Goal: Information Seeking & Learning: Compare options

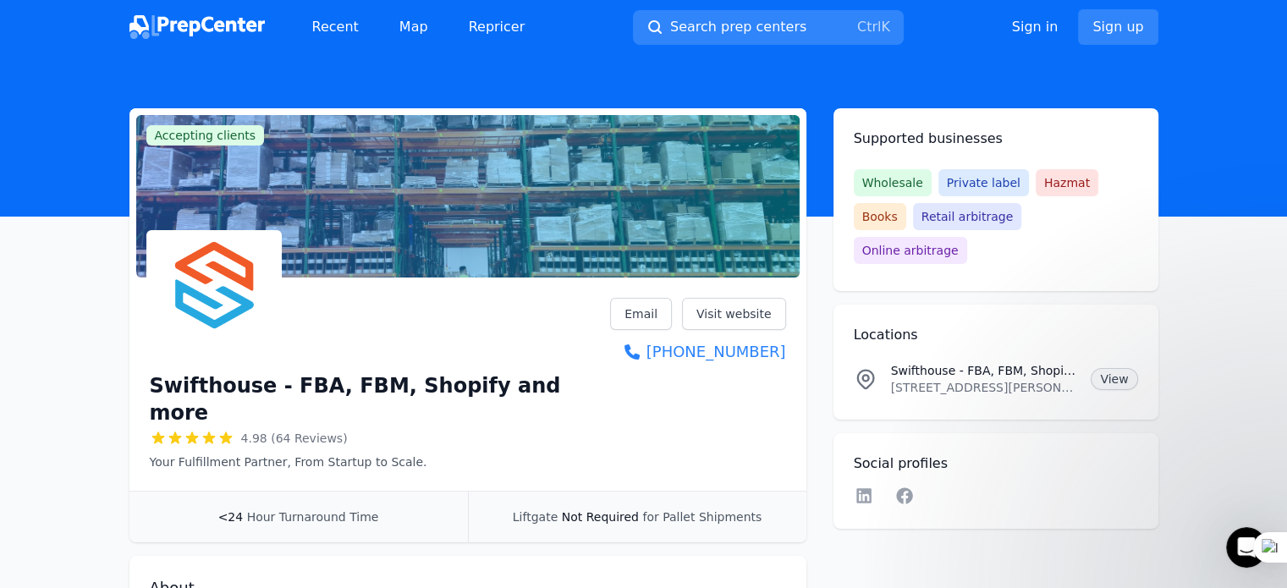
click at [1108, 368] on link "View" at bounding box center [1113, 379] width 47 height 22
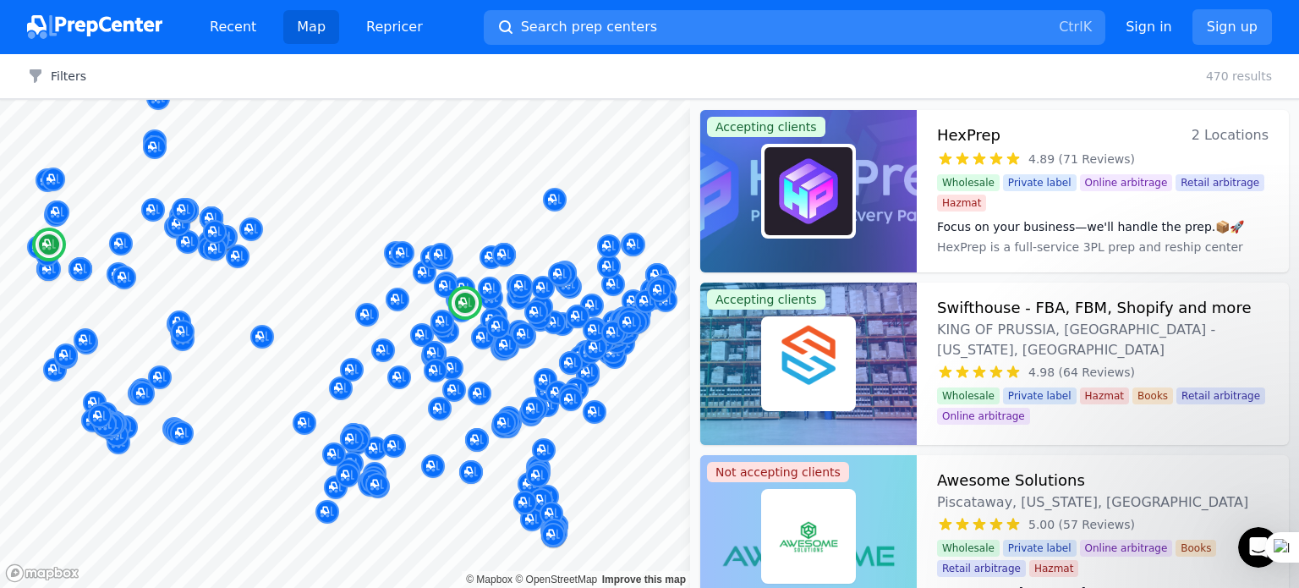
click at [1025, 211] on div "Focus on your business—we'll handle the prep.📦🚀 HexPrep is a full-service 3PL p…" at bounding box center [1103, 234] width 332 height 47
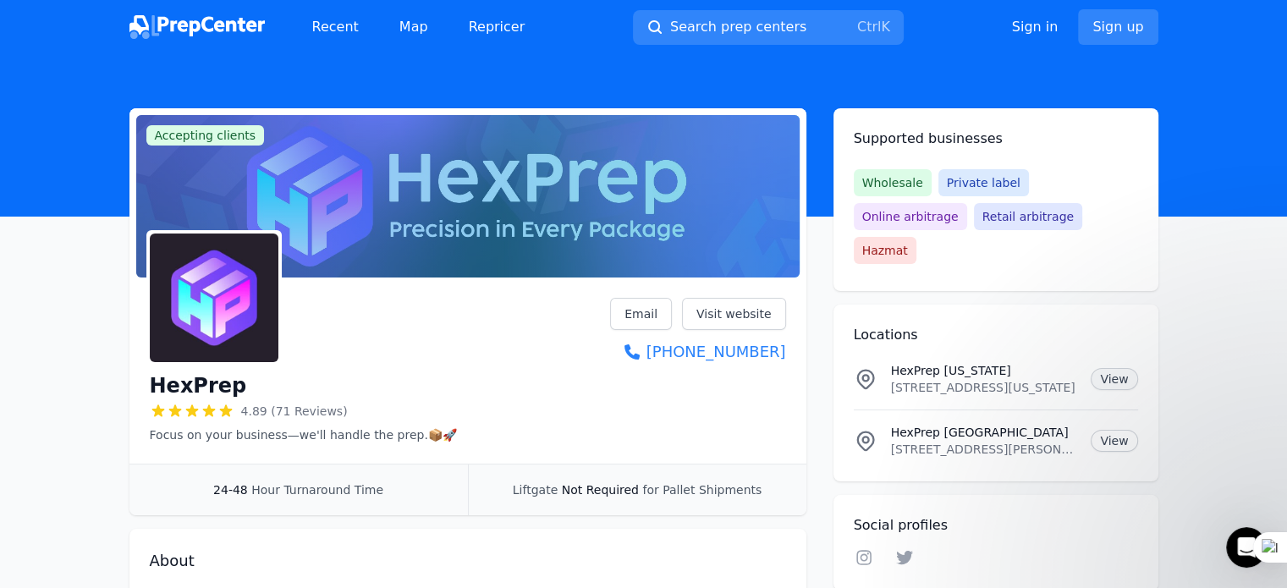
click at [1113, 368] on link "View" at bounding box center [1113, 379] width 47 height 22
click at [741, 310] on link "Visit website" at bounding box center [734, 314] width 104 height 32
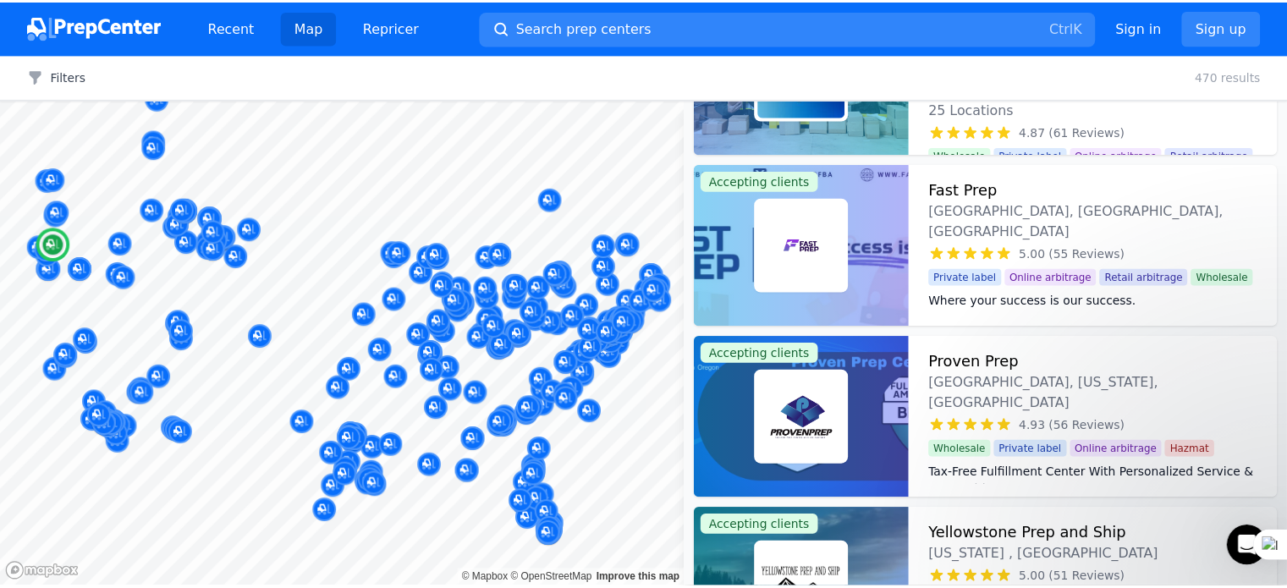
scroll to position [677, 0]
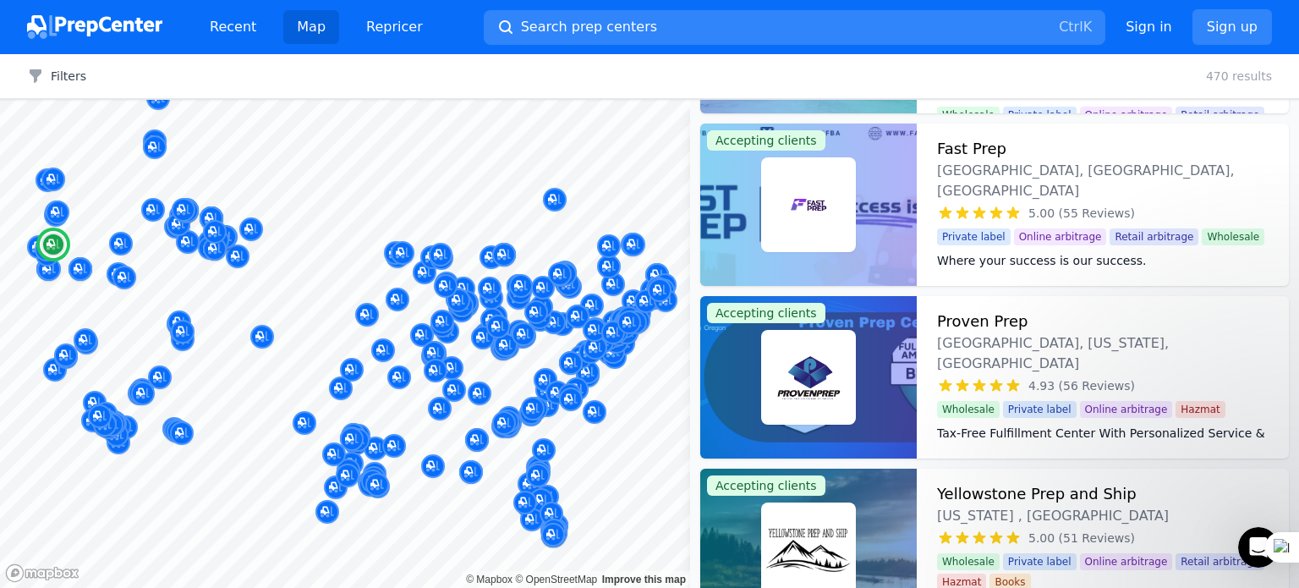
click at [1095, 319] on div "Proven Prep Portland, Oregon, US" at bounding box center [1103, 342] width 332 height 64
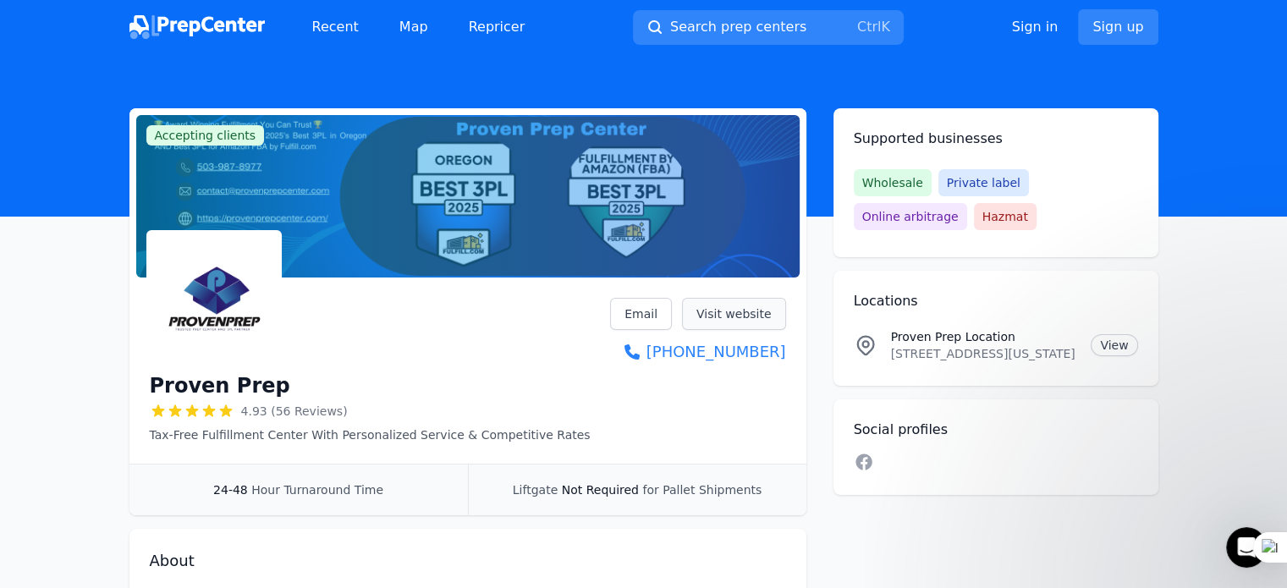
click at [740, 314] on link "Visit website" at bounding box center [734, 314] width 104 height 32
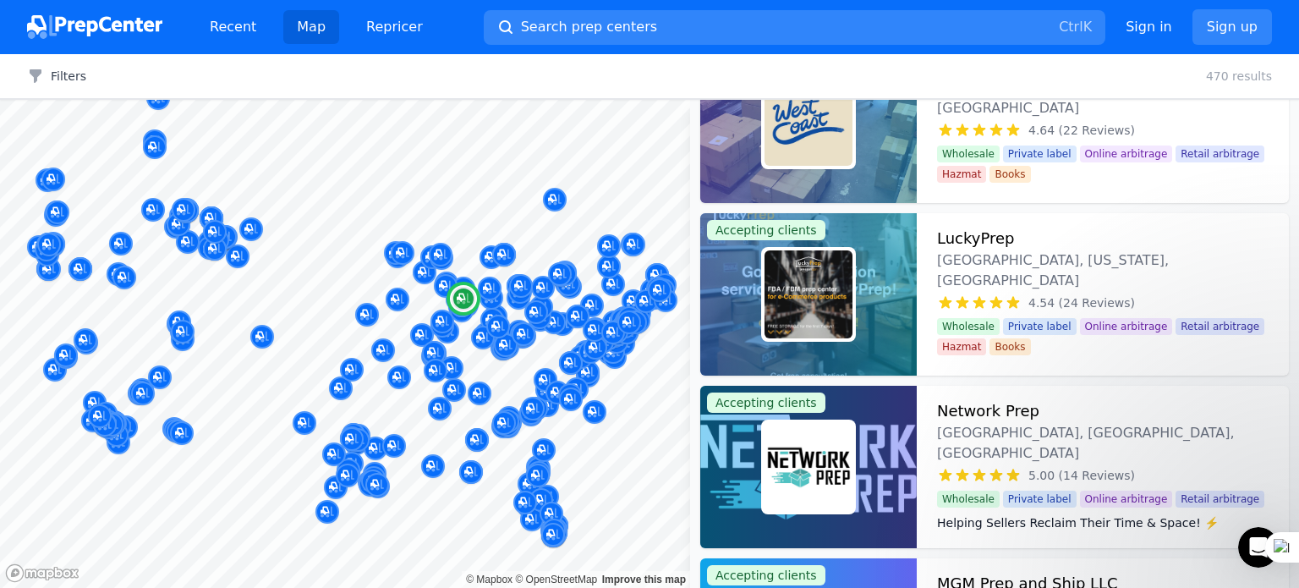
scroll to position [3891, 0]
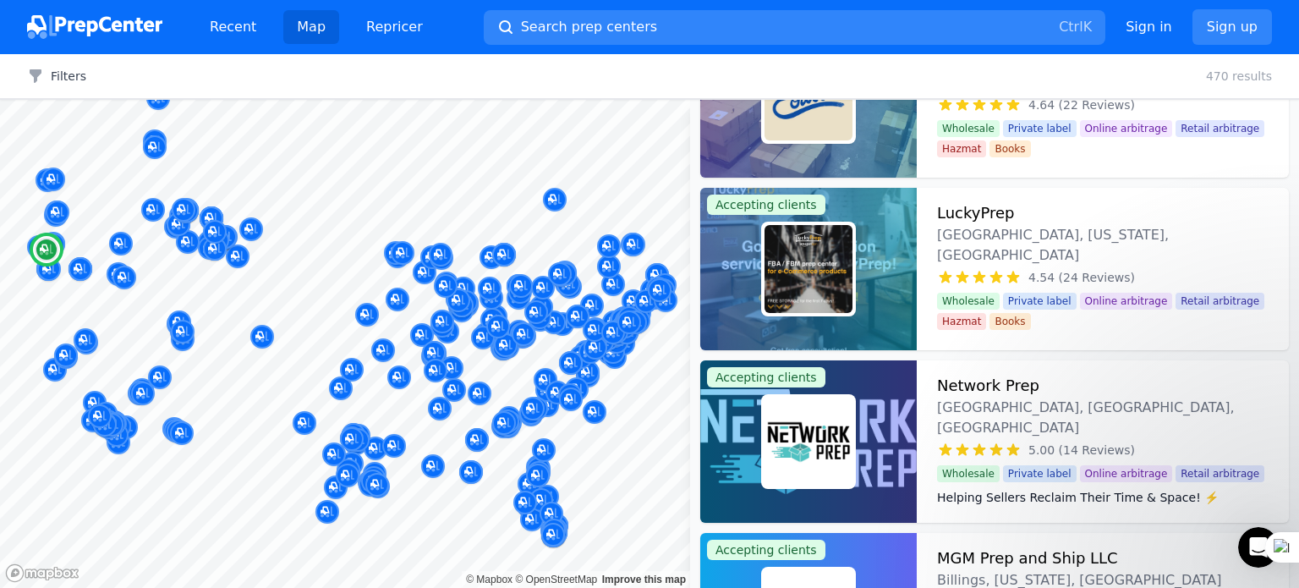
click at [1155, 398] on span "Lafayette, OR, US" at bounding box center [1103, 418] width 332 height 41
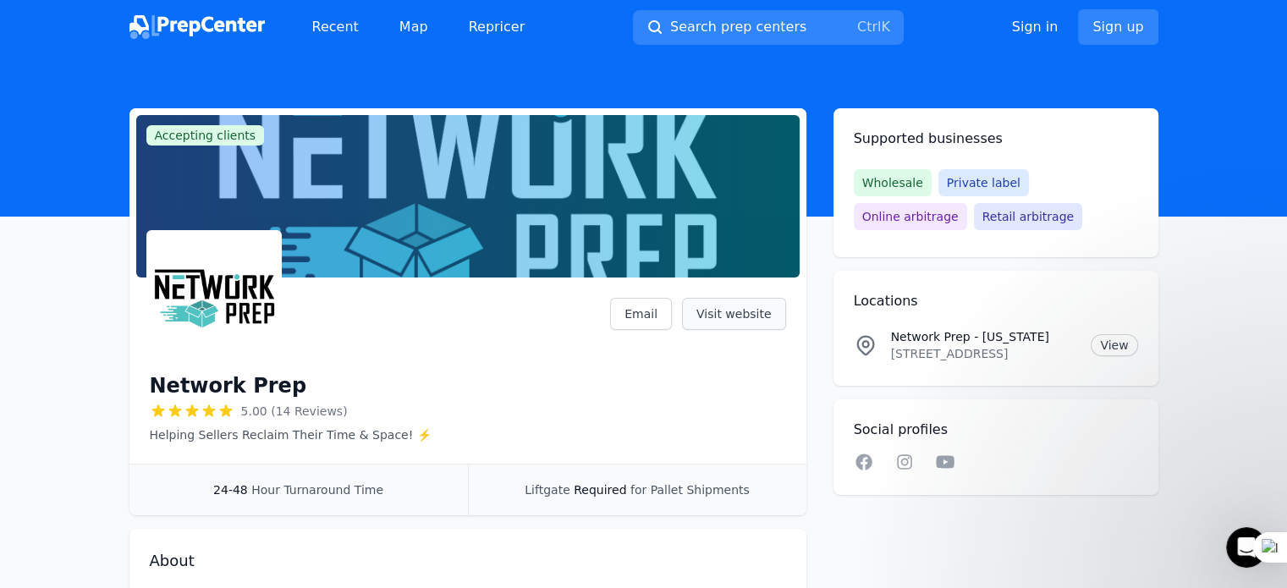
click at [736, 316] on link "Visit website" at bounding box center [734, 314] width 104 height 32
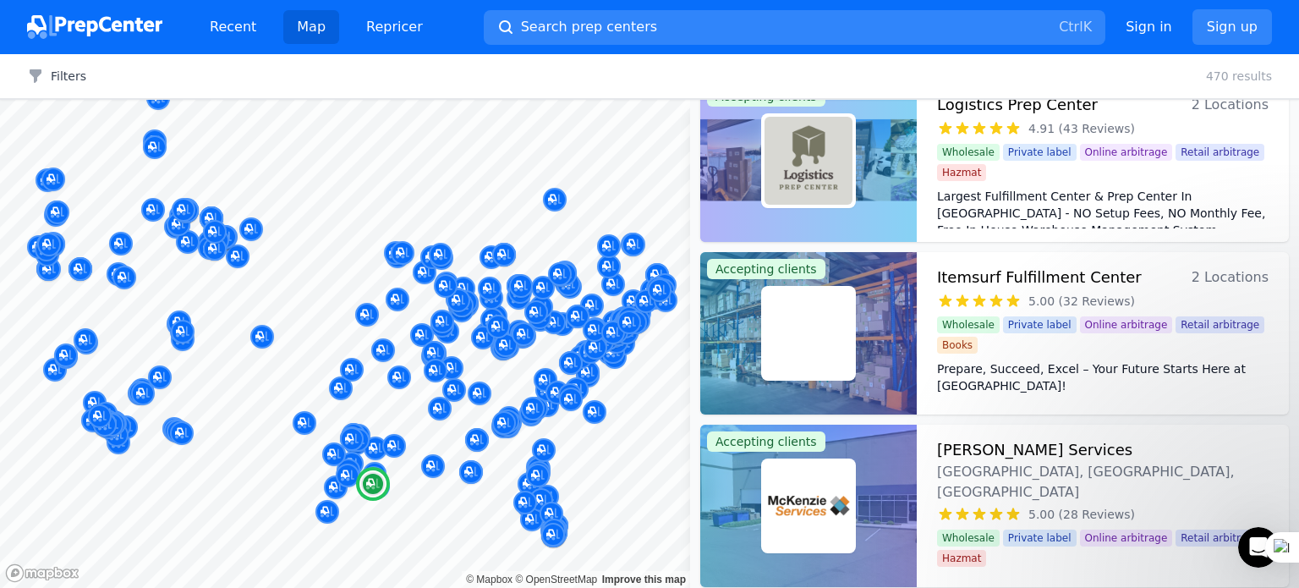
scroll to position [1607, 0]
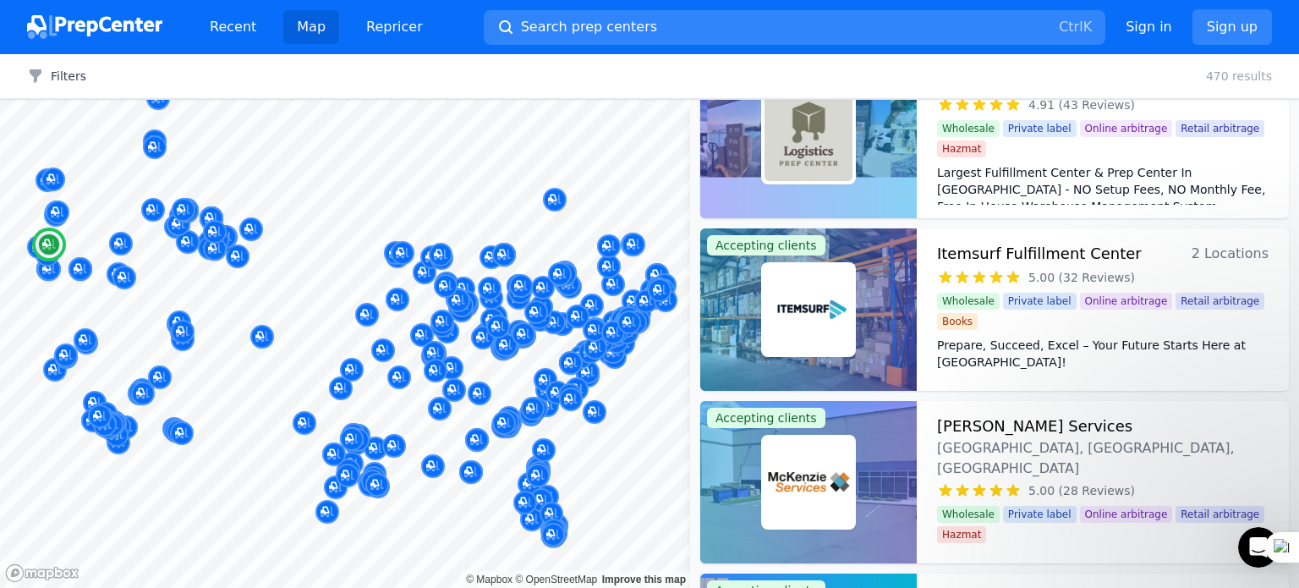
click at [1052, 506] on div "Wholesale Private label Online arbitrage Retail arbitrage Hazmat" at bounding box center [1103, 524] width 332 height 37
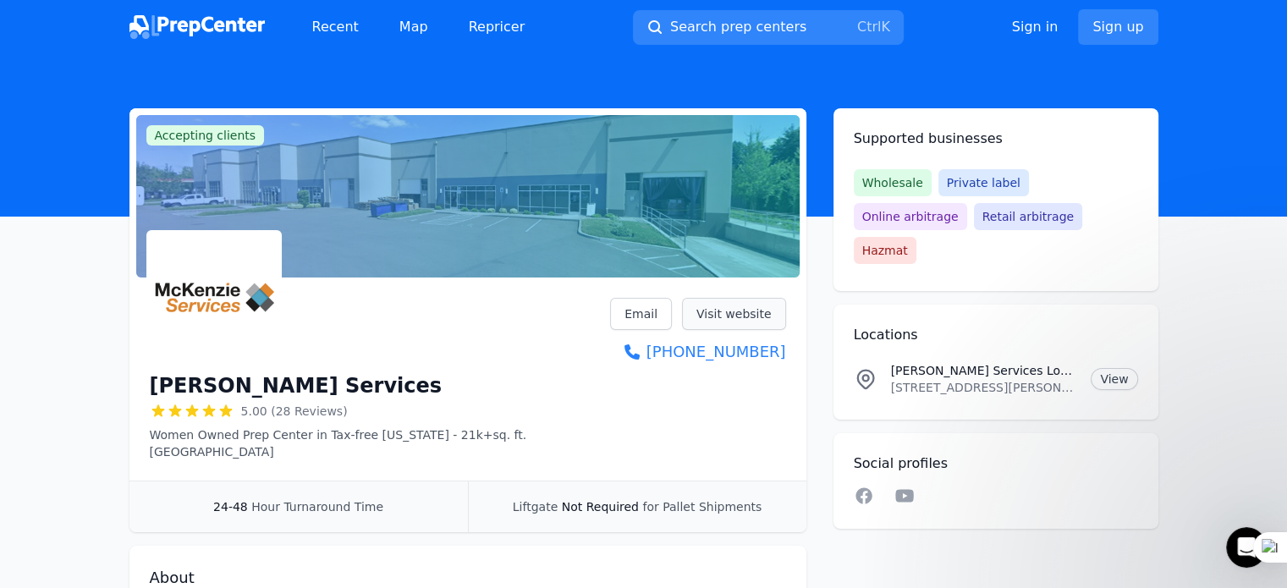
click at [734, 315] on link "Visit website" at bounding box center [734, 314] width 104 height 32
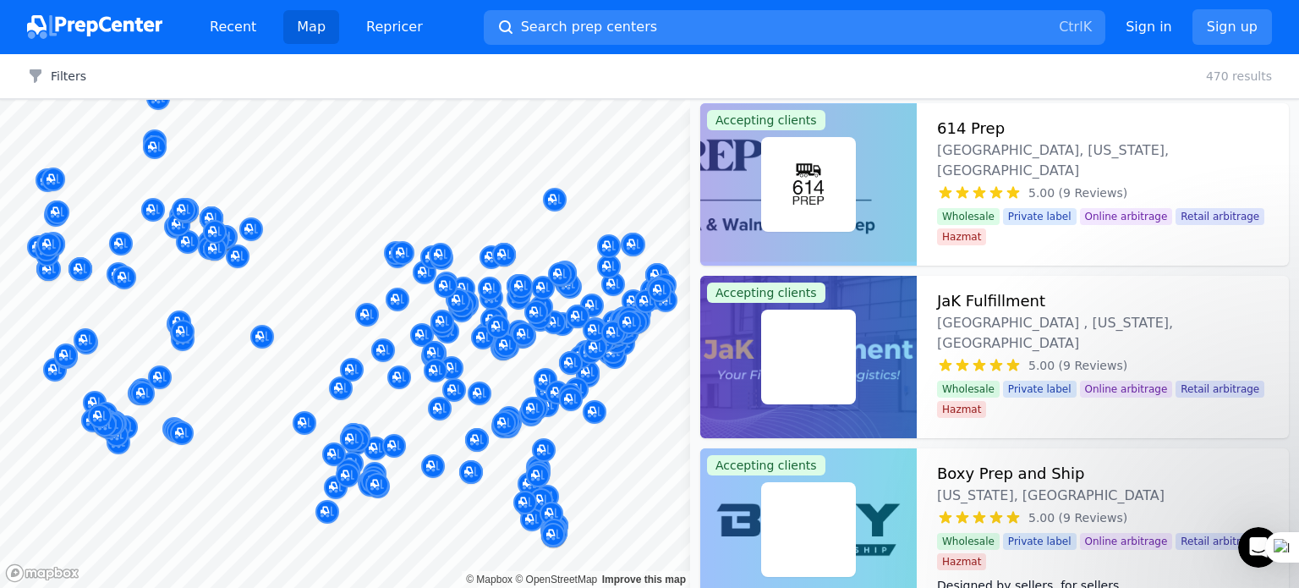
scroll to position [6429, 0]
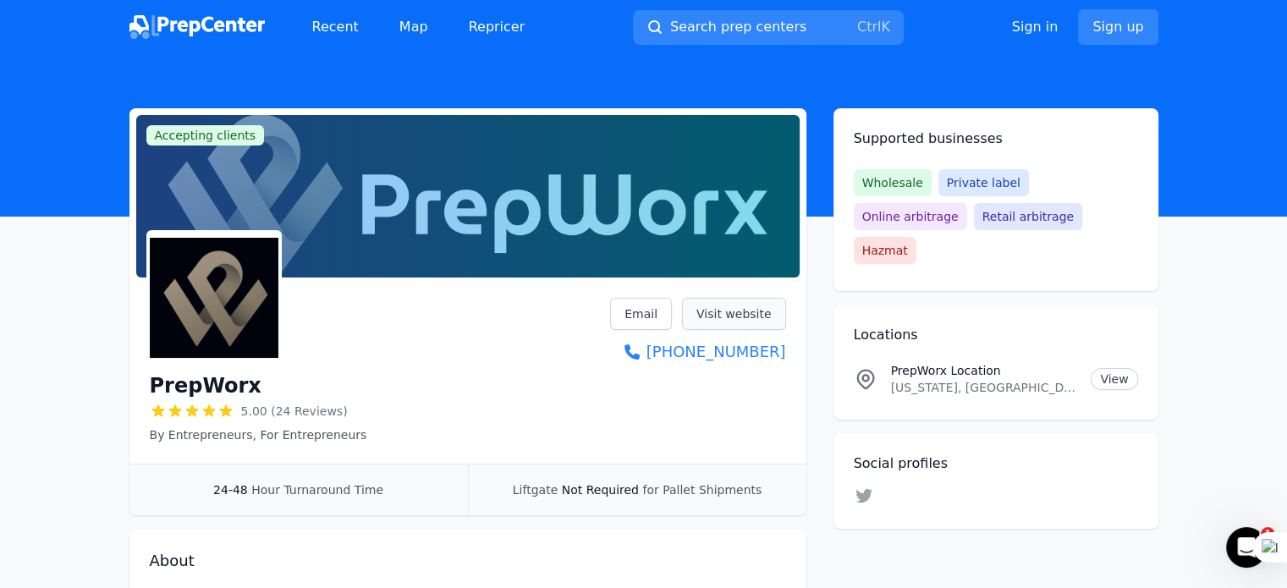
click at [708, 302] on link "Visit website" at bounding box center [734, 314] width 104 height 32
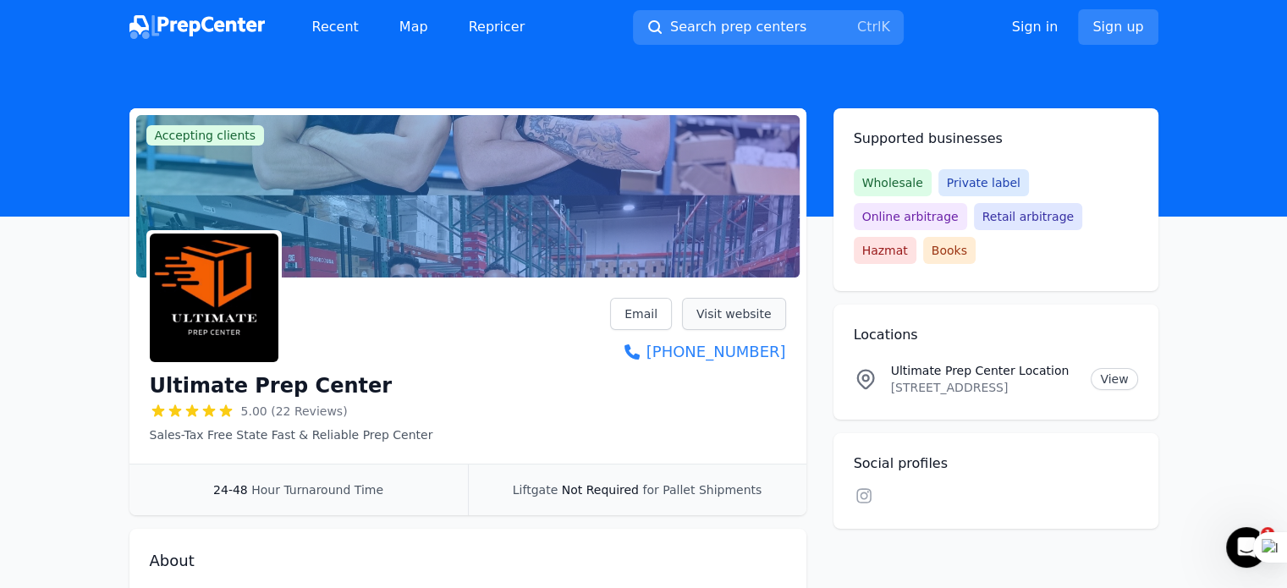
click at [727, 316] on link "Visit website" at bounding box center [734, 314] width 104 height 32
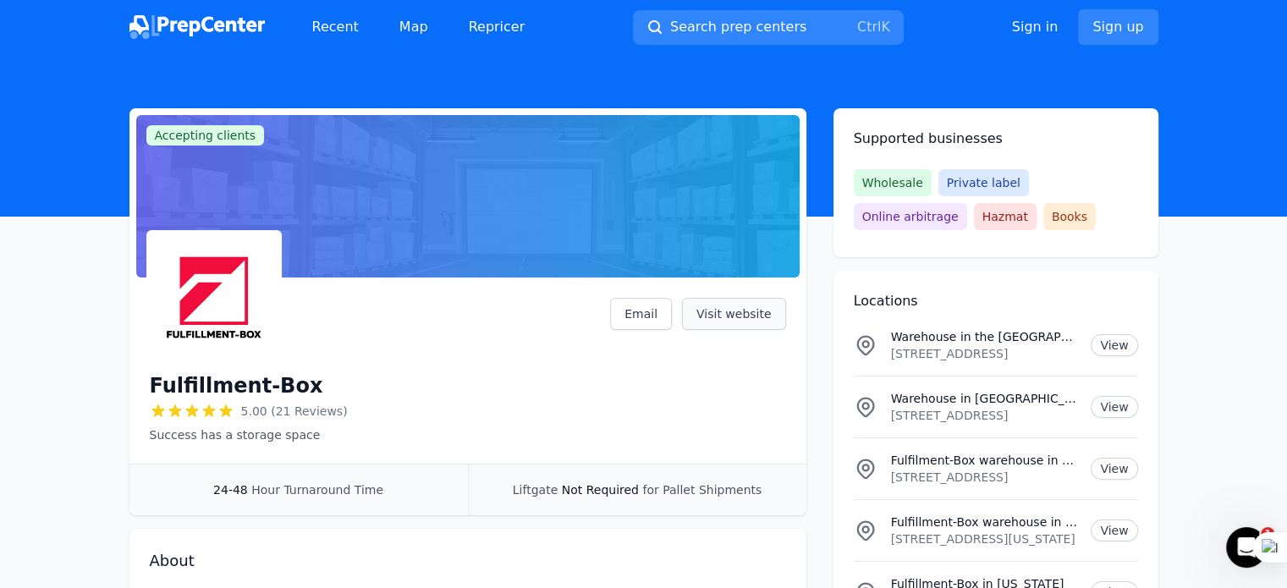
click at [728, 308] on link "Visit website" at bounding box center [734, 314] width 104 height 32
click at [744, 314] on link "Visit website" at bounding box center [734, 314] width 104 height 32
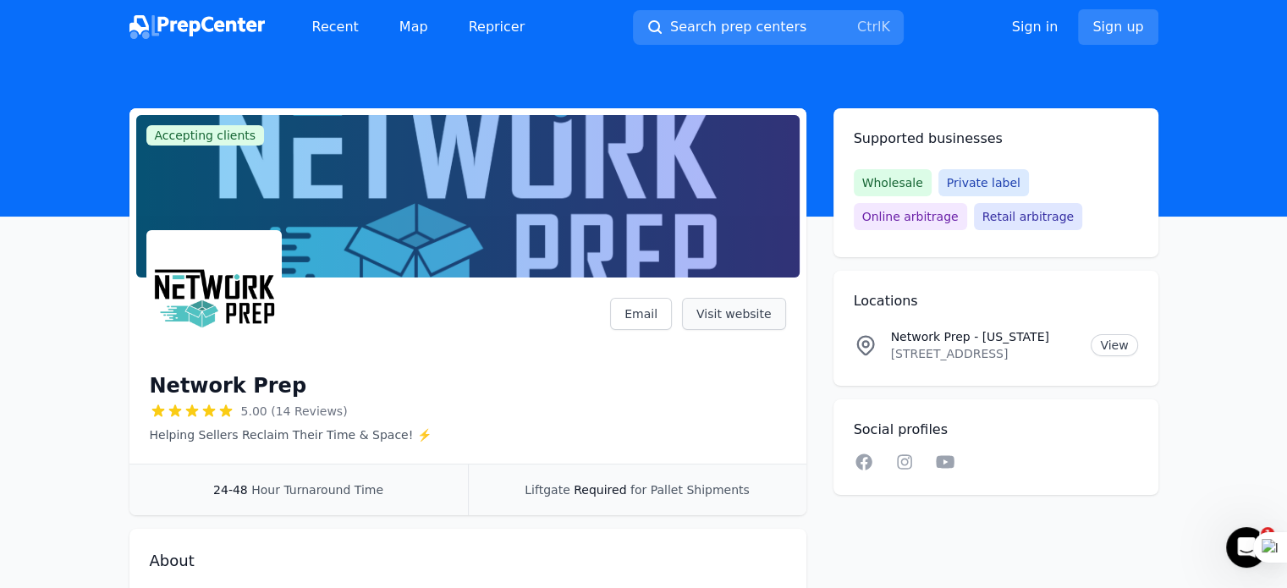
click at [739, 317] on link "Visit website" at bounding box center [734, 314] width 104 height 32
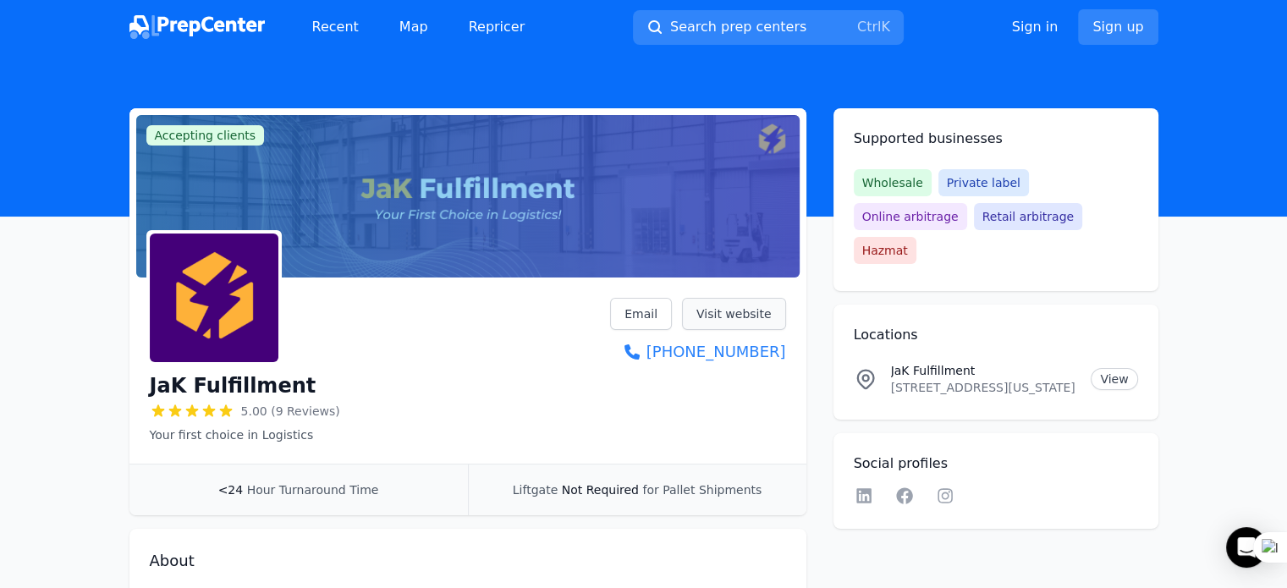
click at [723, 312] on link "Visit website" at bounding box center [734, 314] width 104 height 32
